Goal: Entertainment & Leisure: Consume media (video, audio)

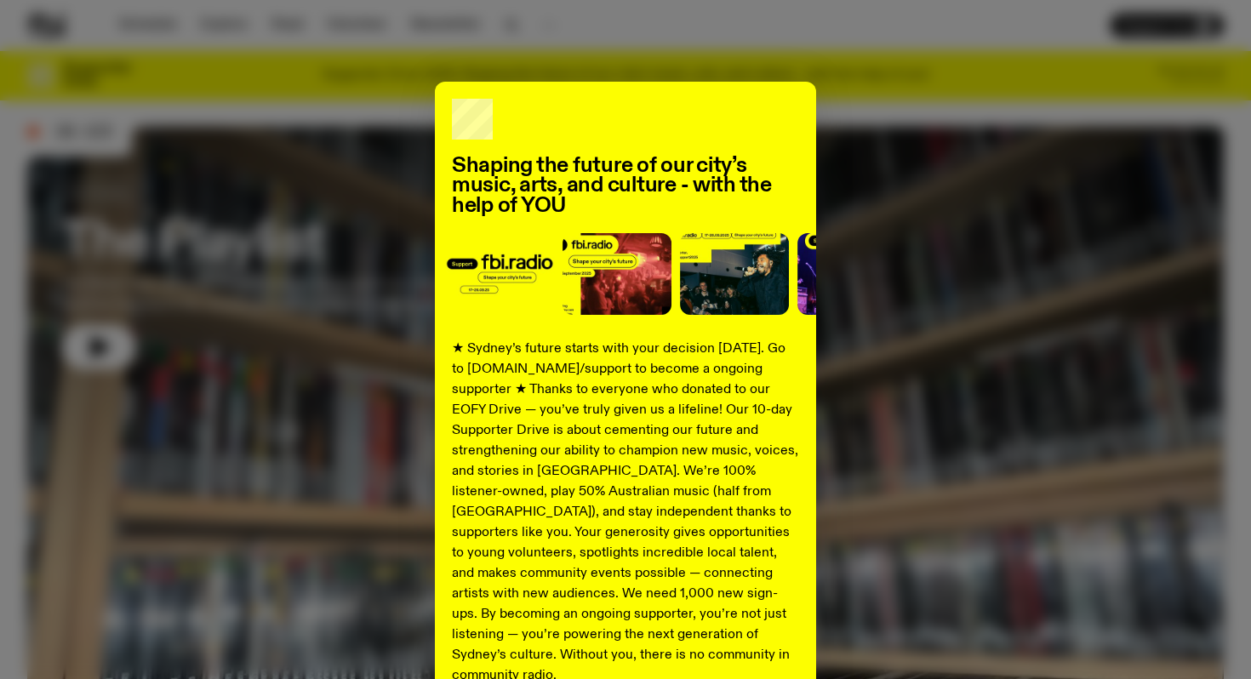
scroll to position [27, 0]
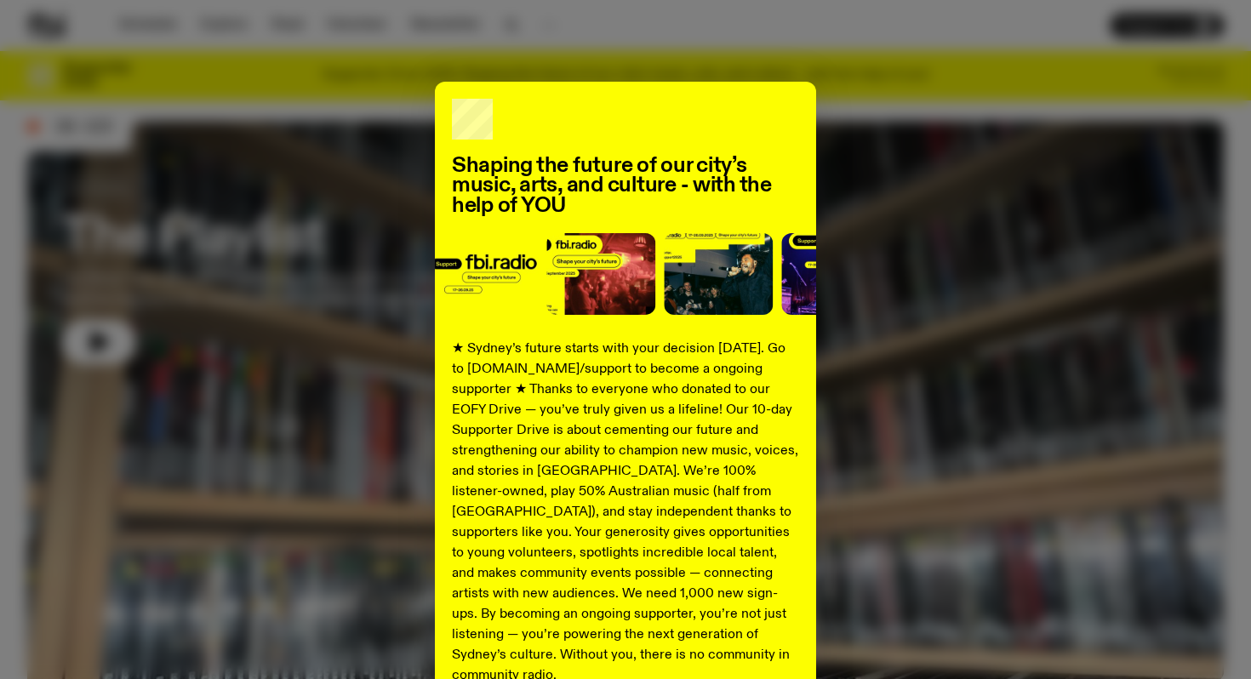
click at [699, 190] on h2 "Shaping the future of our city’s music, arts, and culture - with the help of YOU" at bounding box center [625, 187] width 347 height 60
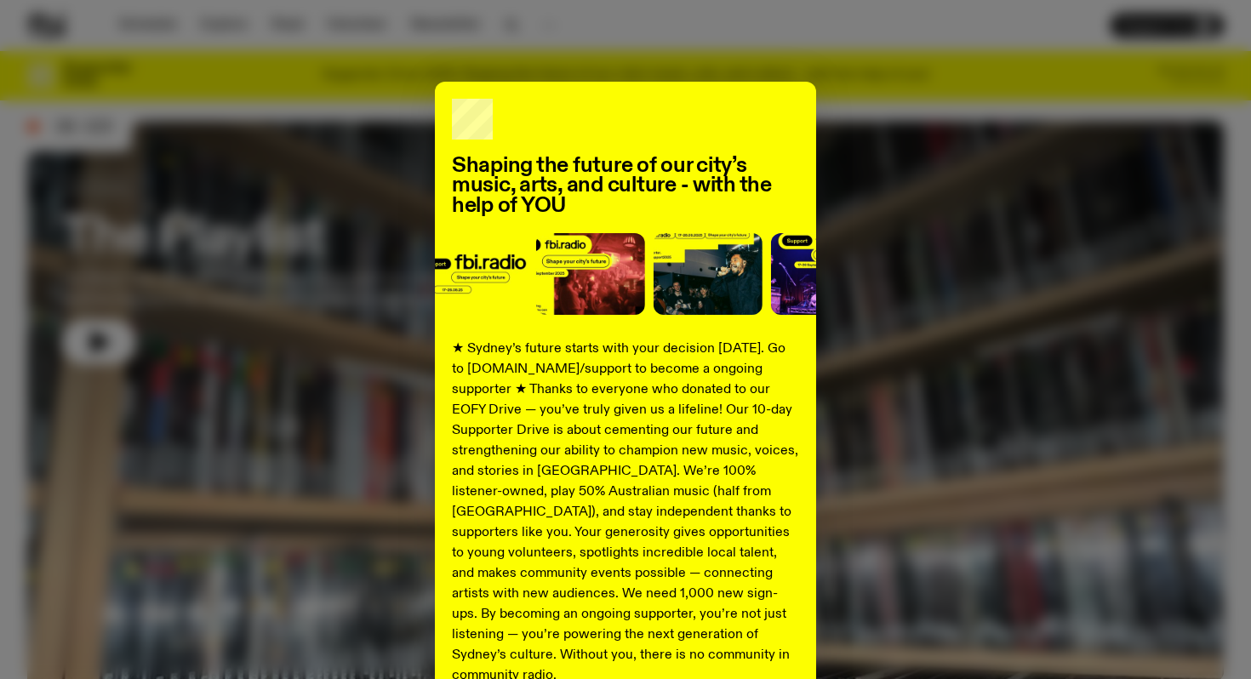
scroll to position [163, 0]
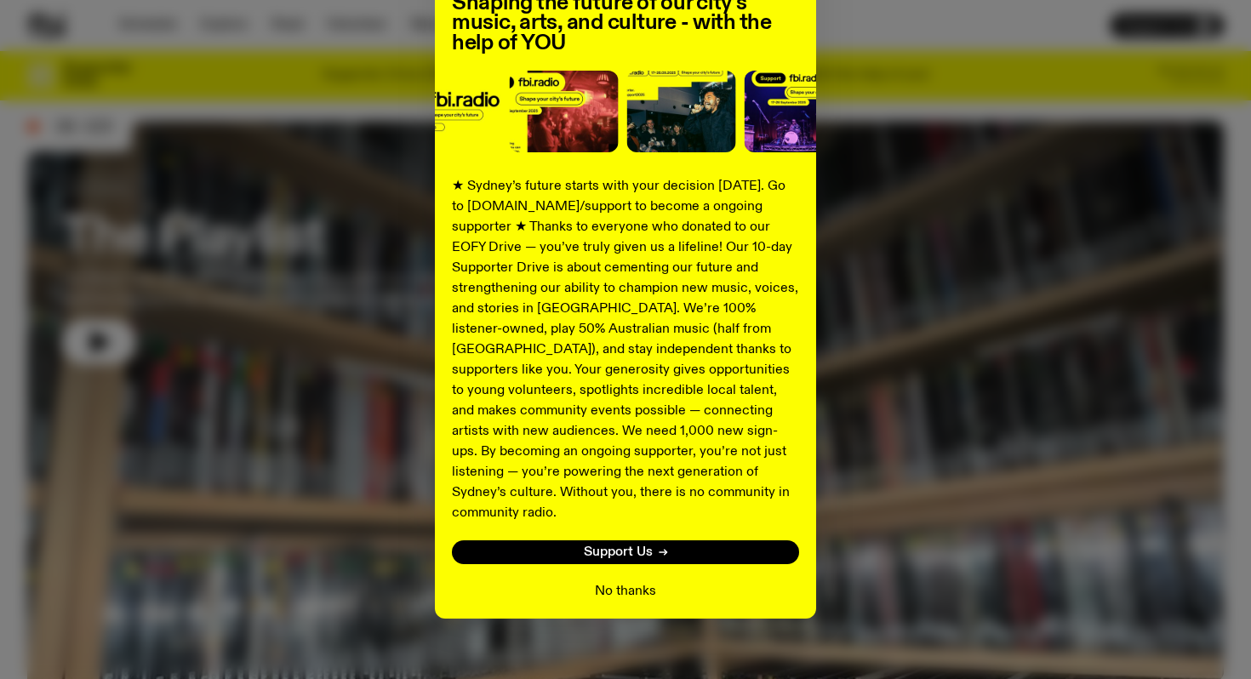
click at [645, 581] on button "No thanks" at bounding box center [625, 591] width 61 height 20
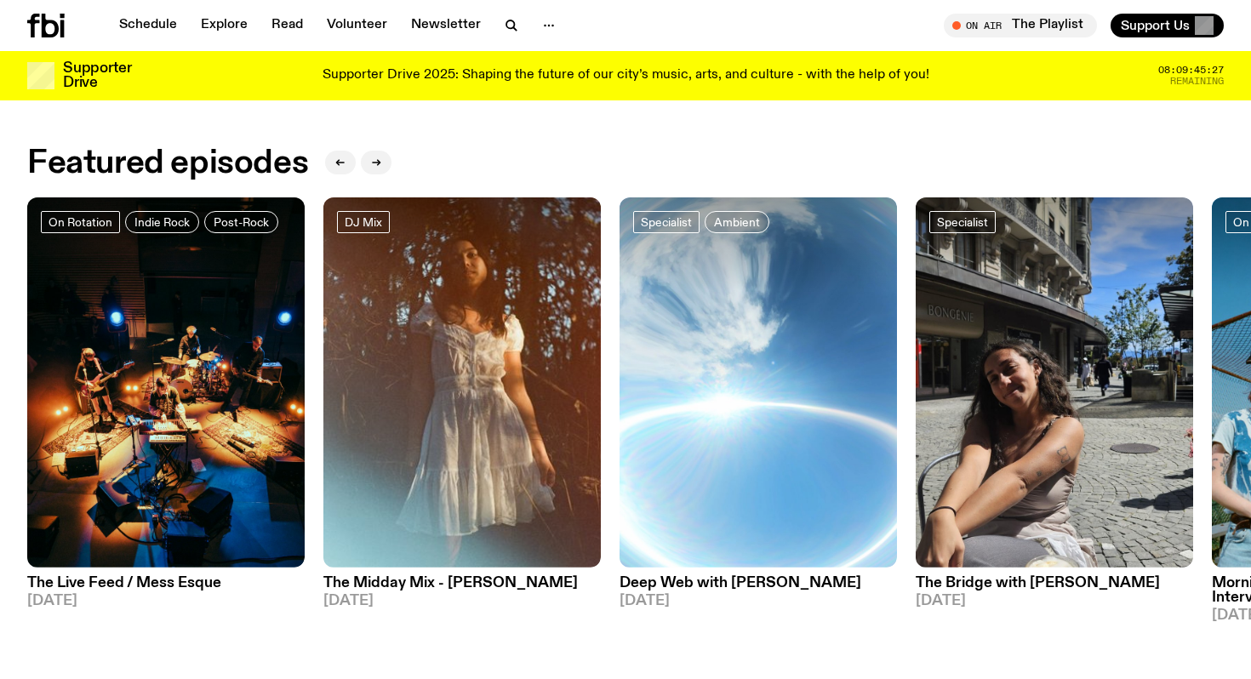
scroll to position [762, 0]
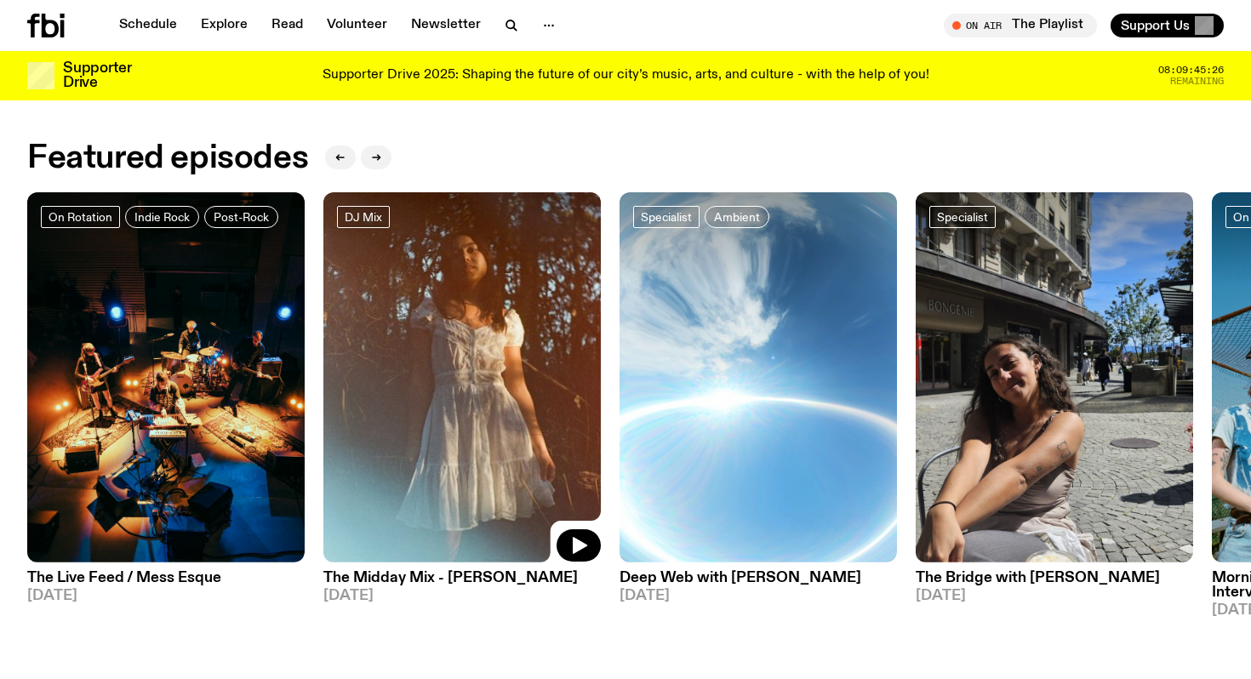
click at [524, 466] on img at bounding box center [461, 377] width 277 height 370
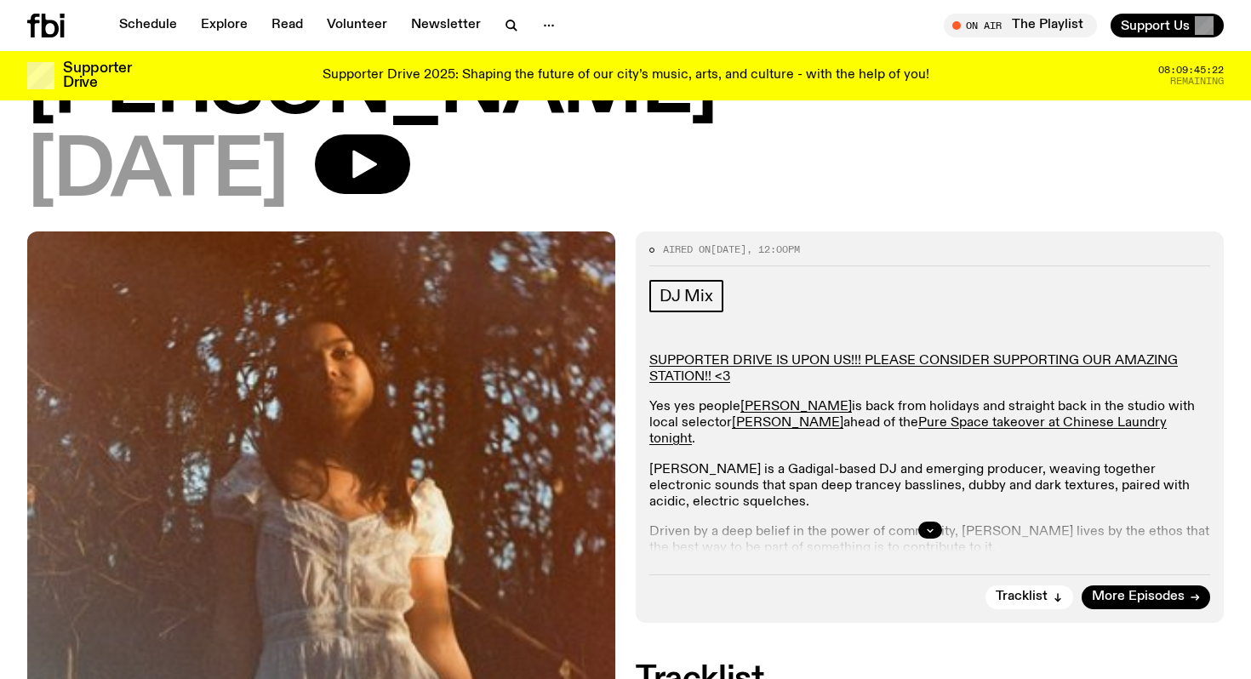
scroll to position [177, 0]
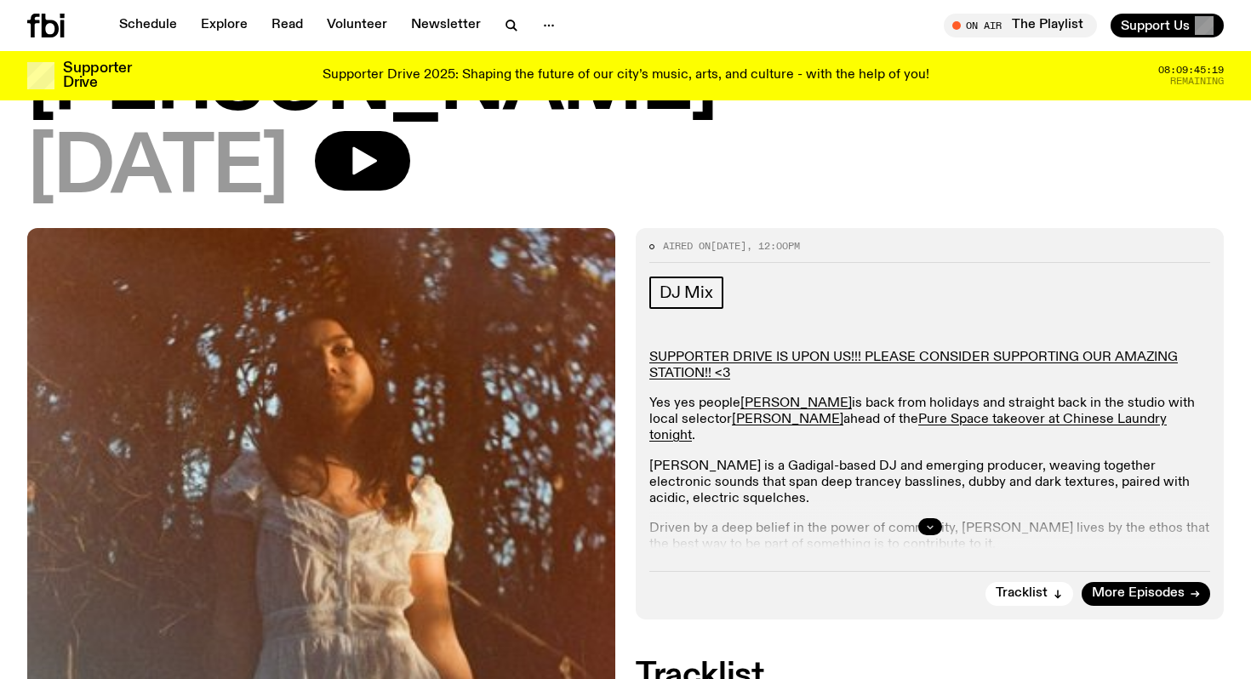
click at [929, 522] on icon "button" at bounding box center [930, 527] width 10 height 10
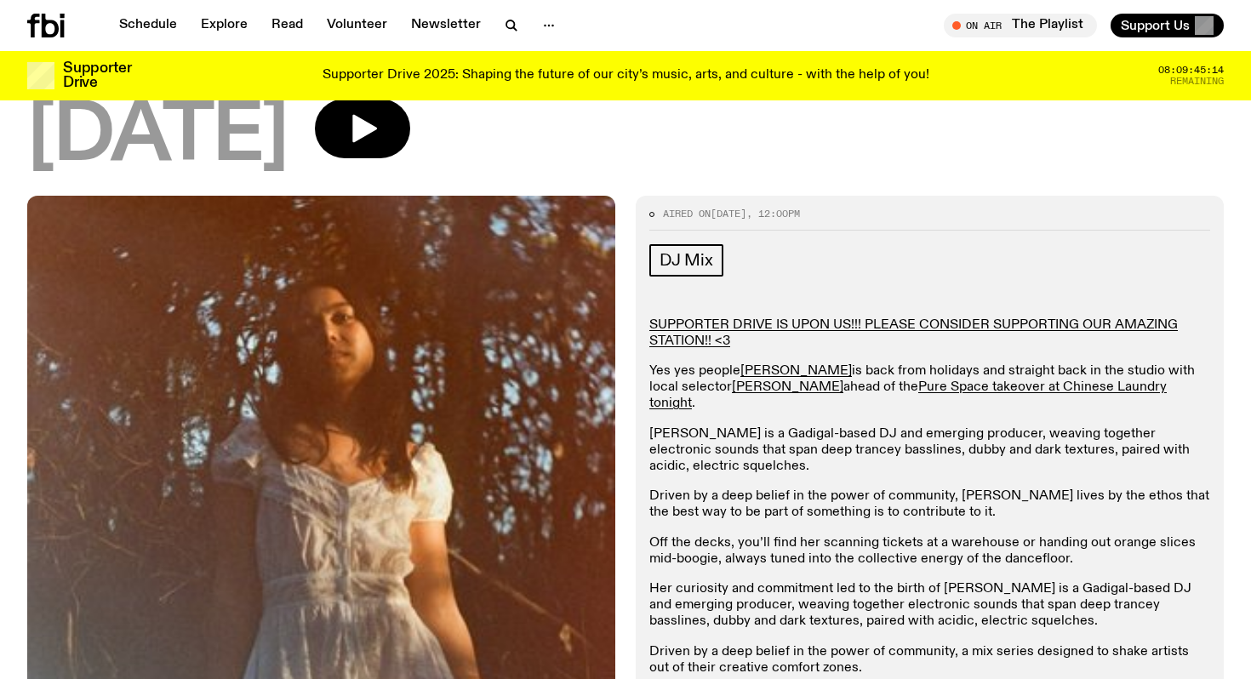
scroll to position [0, 0]
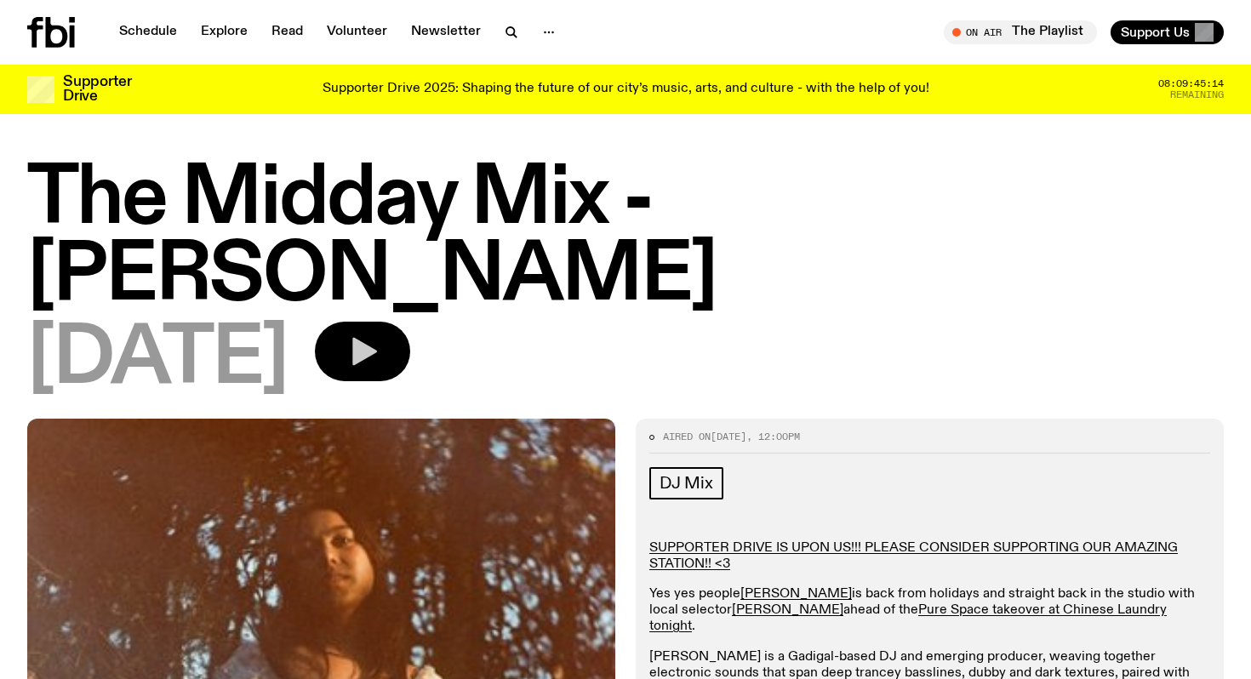
click at [410, 322] on button "button" at bounding box center [362, 352] width 95 height 60
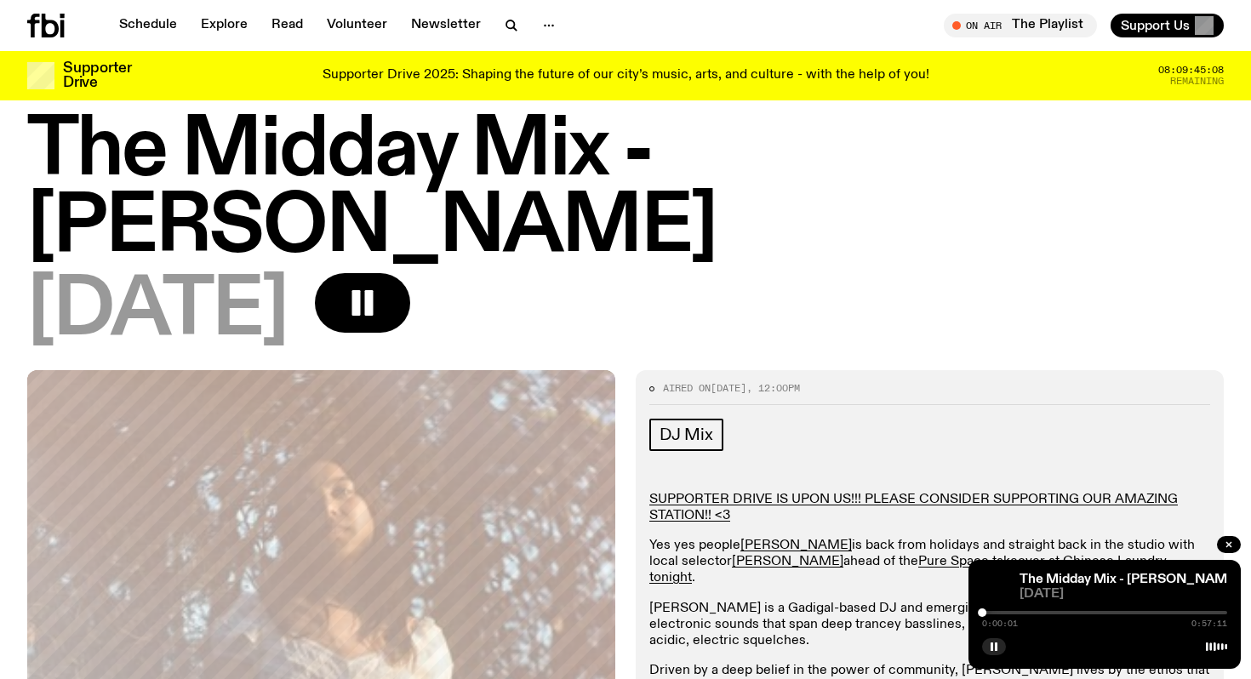
scroll to position [43, 0]
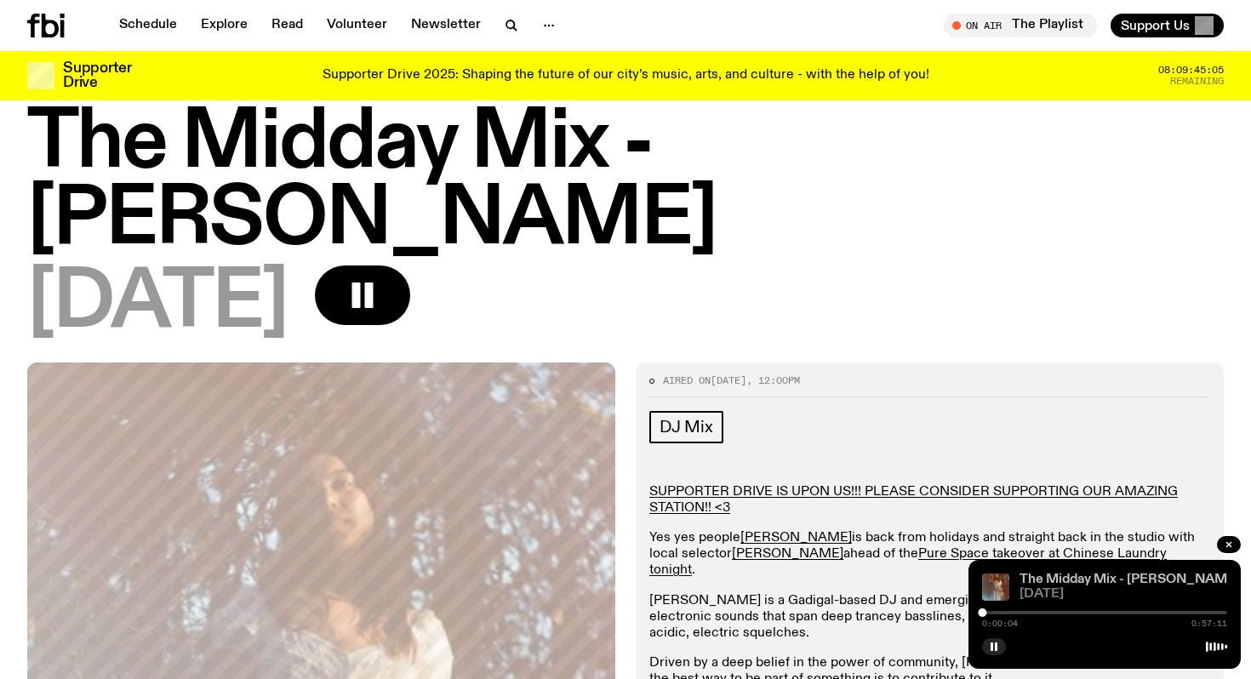
click at [1104, 582] on link "The Midday Mix - [PERSON_NAME]" at bounding box center [1129, 580] width 220 height 14
click at [1073, 577] on link "The Midday Mix - [PERSON_NAME]" at bounding box center [1129, 580] width 220 height 14
click at [1049, 591] on span "[DATE]" at bounding box center [1123, 594] width 208 height 13
click at [987, 612] on div at bounding box center [1104, 612] width 245 height 3
click at [990, 612] on div at bounding box center [987, 612] width 9 height 9
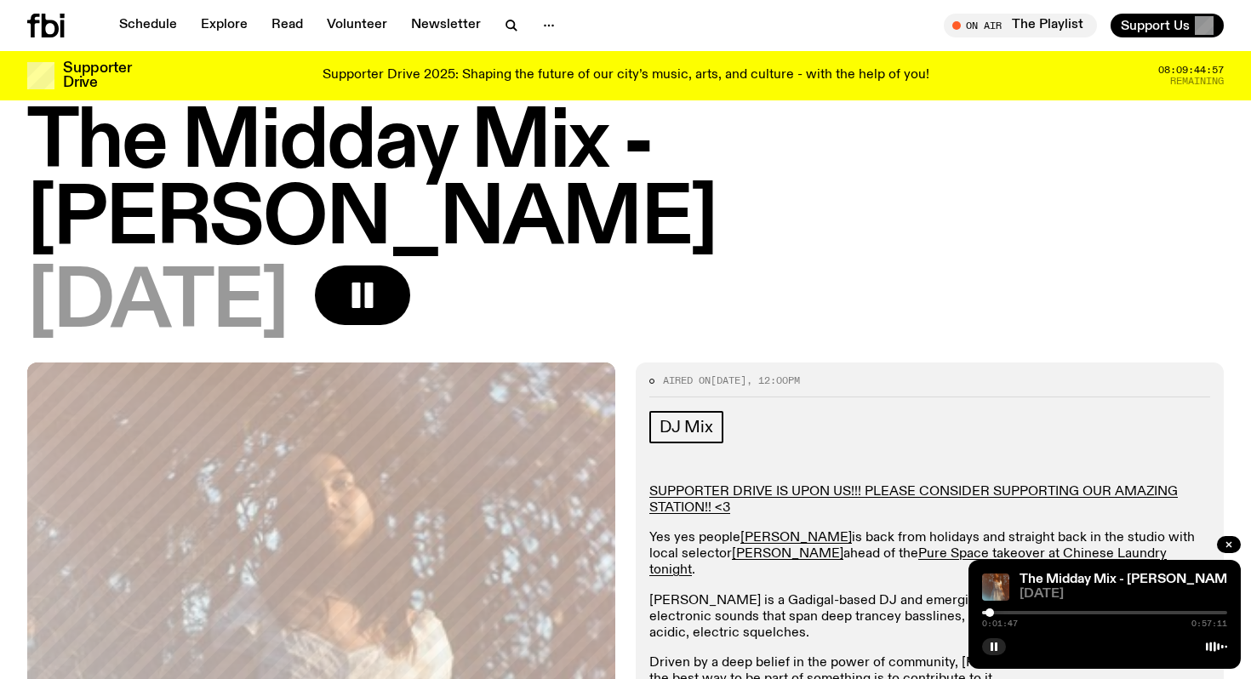
click at [998, 612] on div at bounding box center [1104, 612] width 245 height 3
click at [1003, 609] on div "0:03:47 0:57:11" at bounding box center [1104, 618] width 245 height 20
click at [1002, 611] on div at bounding box center [1104, 612] width 245 height 3
click at [1007, 611] on div at bounding box center [1104, 612] width 245 height 3
click at [1013, 611] on div at bounding box center [1104, 612] width 245 height 3
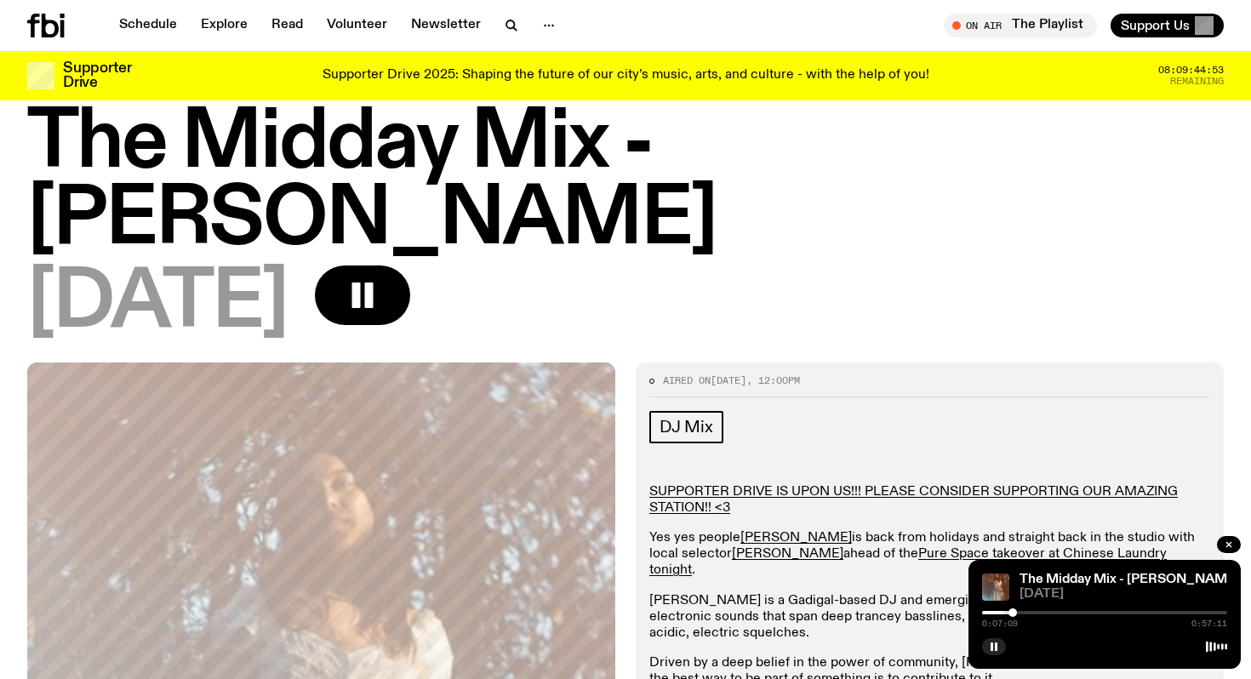
click at [1018, 611] on div at bounding box center [1104, 612] width 245 height 3
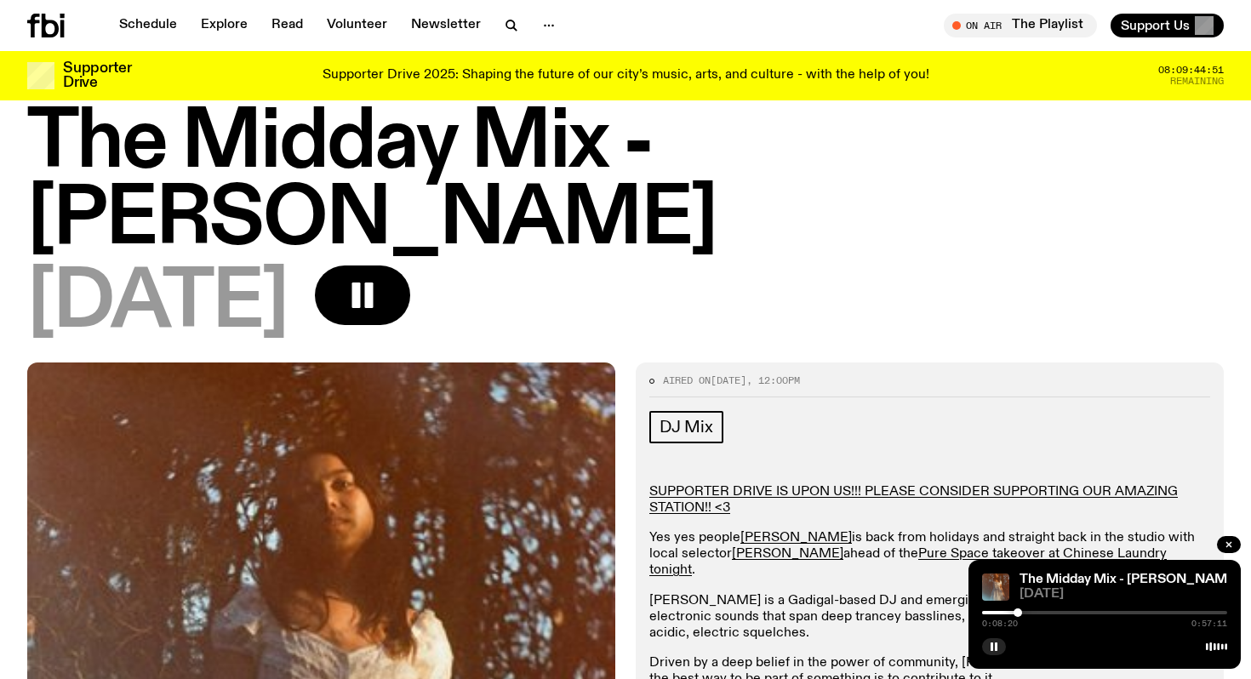
click at [1023, 611] on div at bounding box center [1104, 612] width 245 height 3
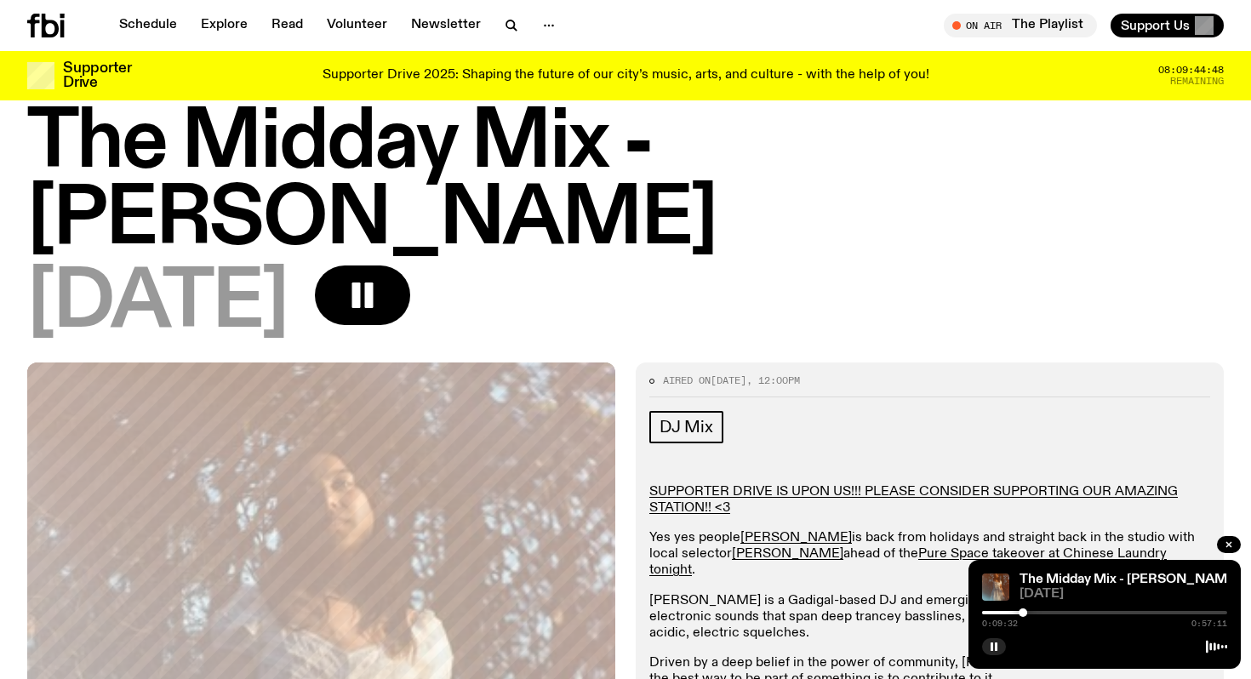
click at [1028, 612] on div at bounding box center [1104, 612] width 245 height 3
click at [1033, 612] on div at bounding box center [1104, 612] width 245 height 3
click at [1040, 611] on div at bounding box center [1104, 612] width 245 height 3
click at [1050, 611] on div at bounding box center [1104, 612] width 245 height 3
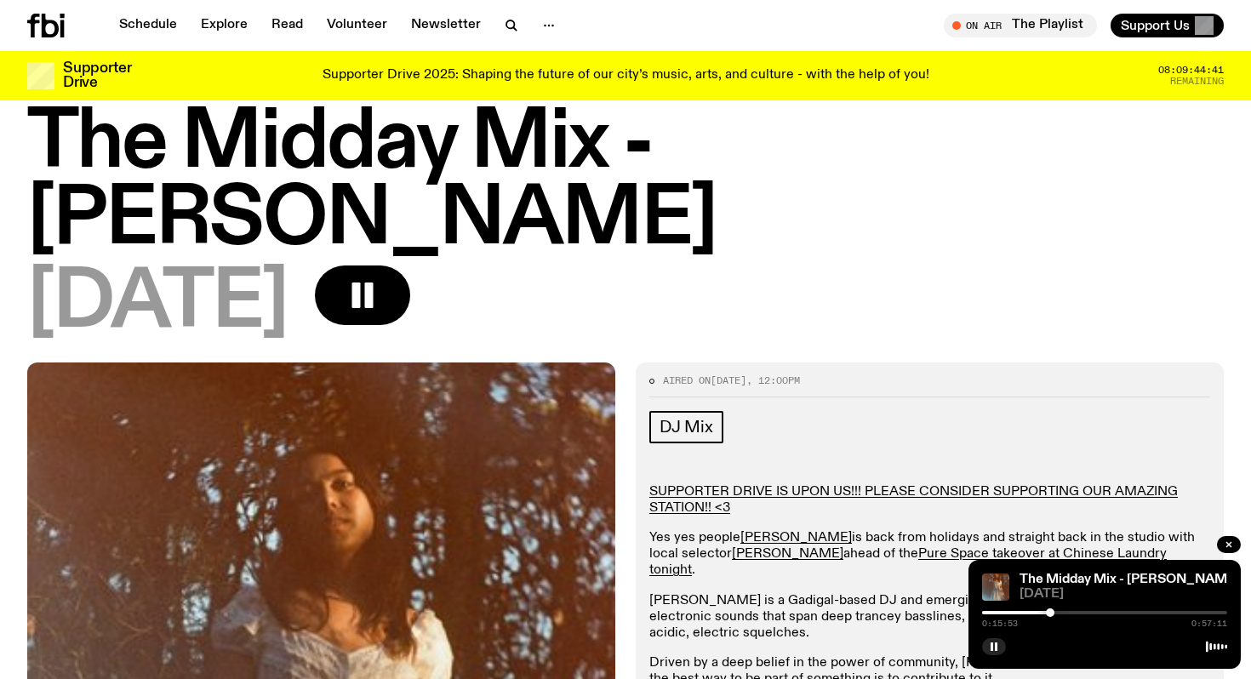
click at [1058, 611] on div at bounding box center [1104, 612] width 245 height 3
click at [1064, 609] on div "0:17:40 0:57:11" at bounding box center [1104, 618] width 245 height 20
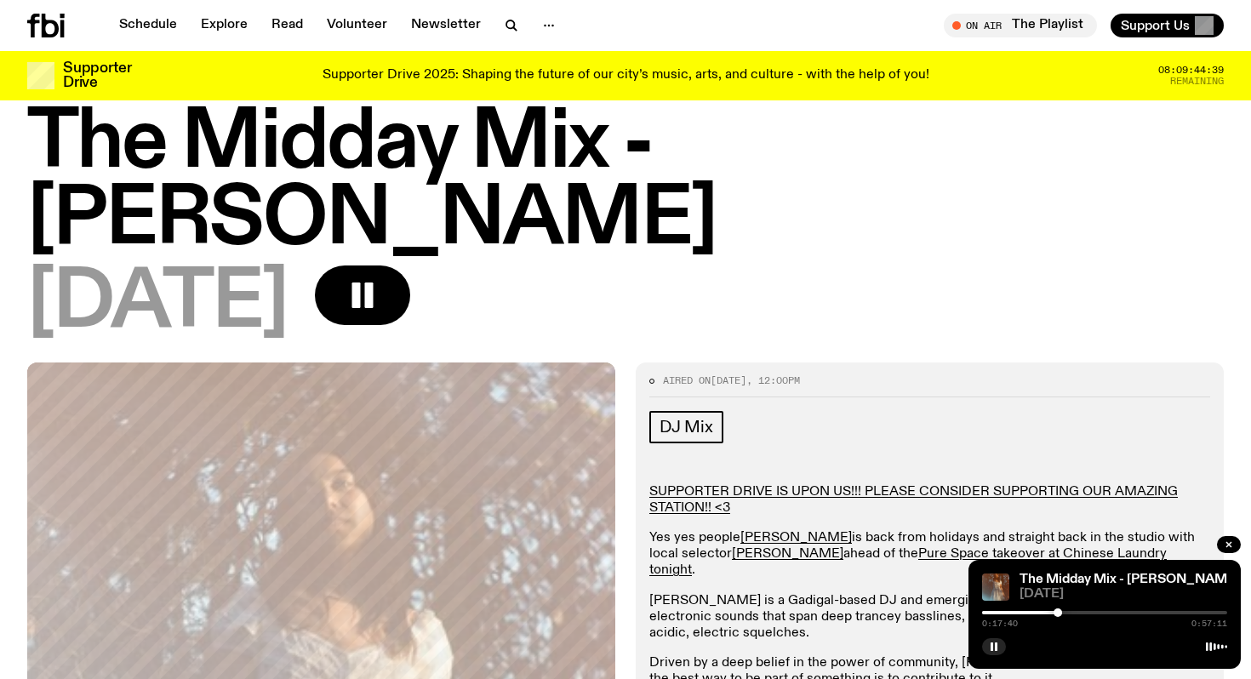
click at [1065, 613] on div at bounding box center [1104, 612] width 245 height 3
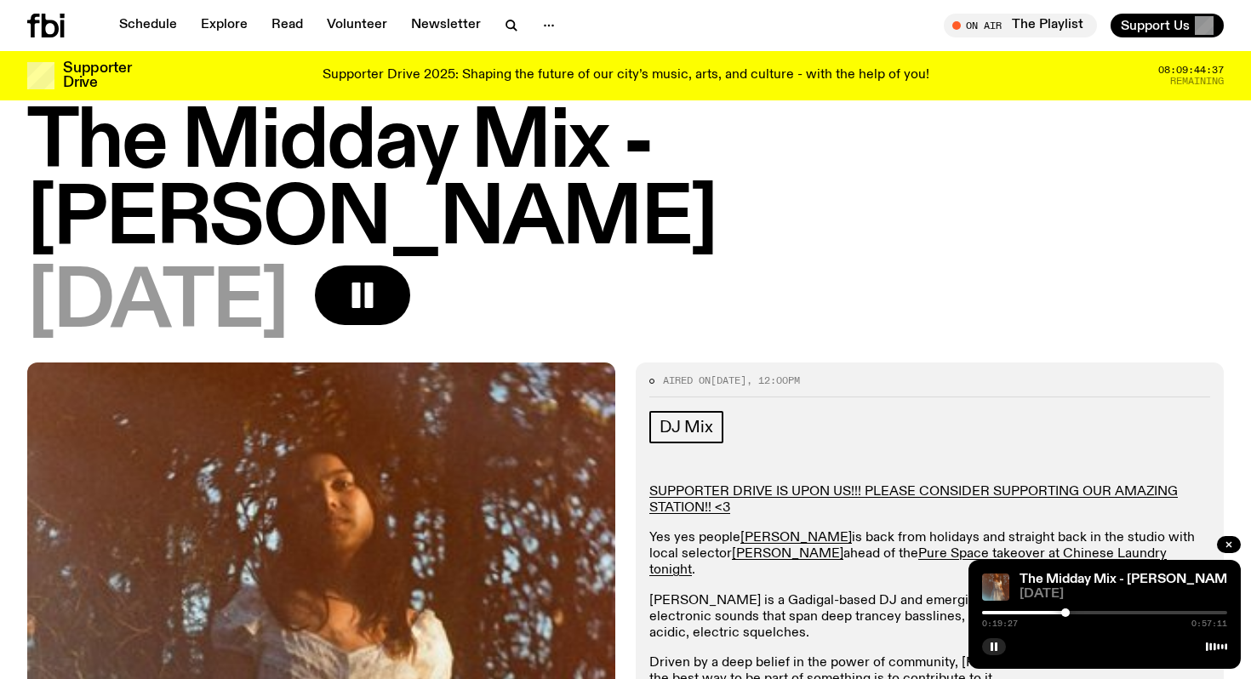
click at [1075, 611] on div at bounding box center [1104, 612] width 245 height 3
click at [1228, 543] on icon "button" at bounding box center [1229, 544] width 10 height 10
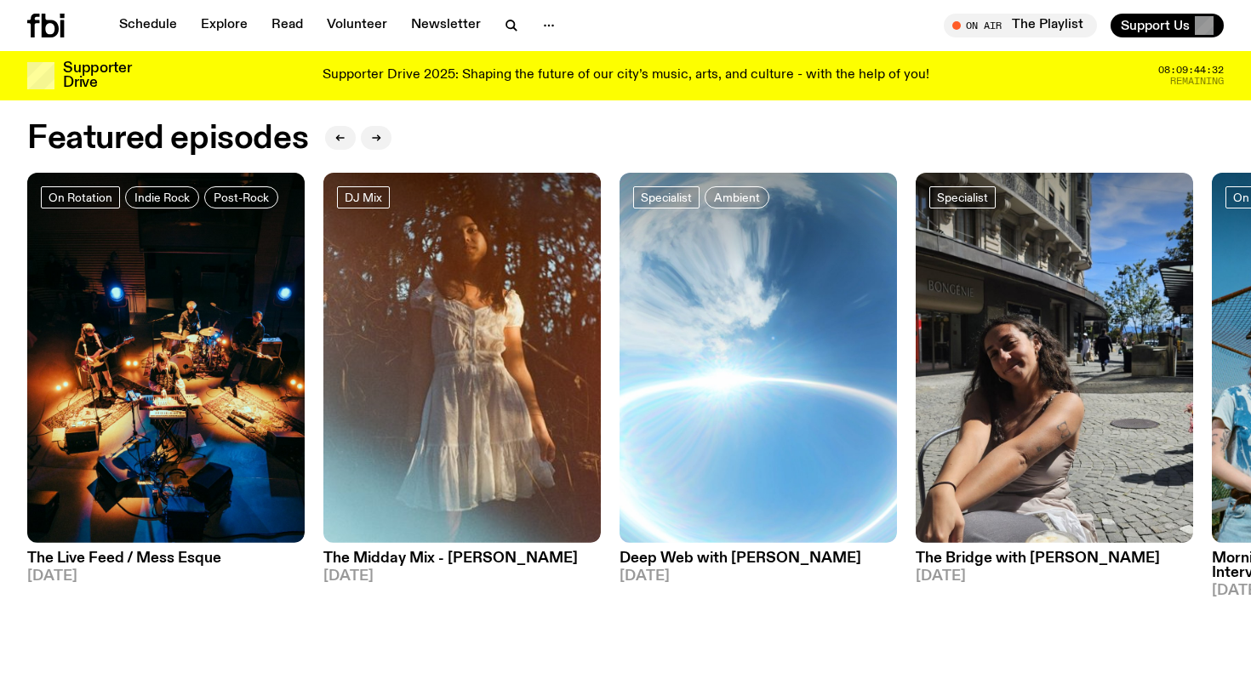
scroll to position [770, 0]
